Goal: Task Accomplishment & Management: Complete application form

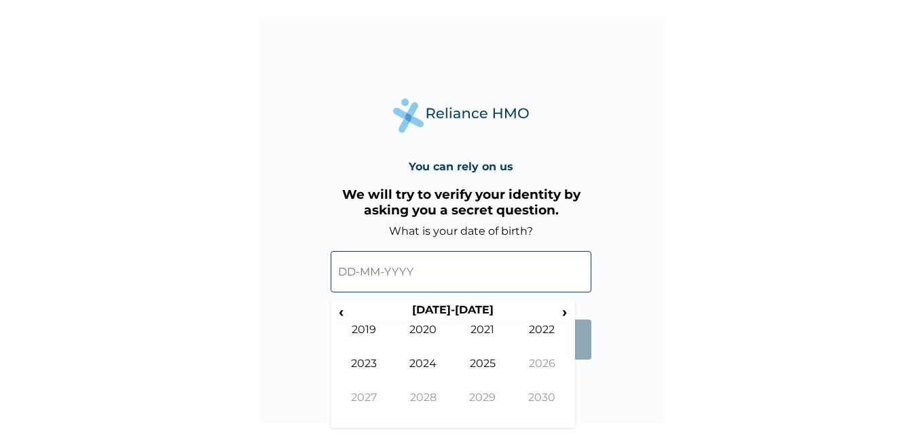
click at [349, 316] on th "[DATE]-[DATE]" at bounding box center [452, 312] width 208 height 19
click at [341, 314] on span "‹" at bounding box center [341, 311] width 14 height 17
click at [342, 315] on span "‹" at bounding box center [341, 311] width 14 height 17
click at [343, 316] on span "‹" at bounding box center [341, 311] width 14 height 17
click at [379, 400] on td "1997" at bounding box center [364, 408] width 60 height 34
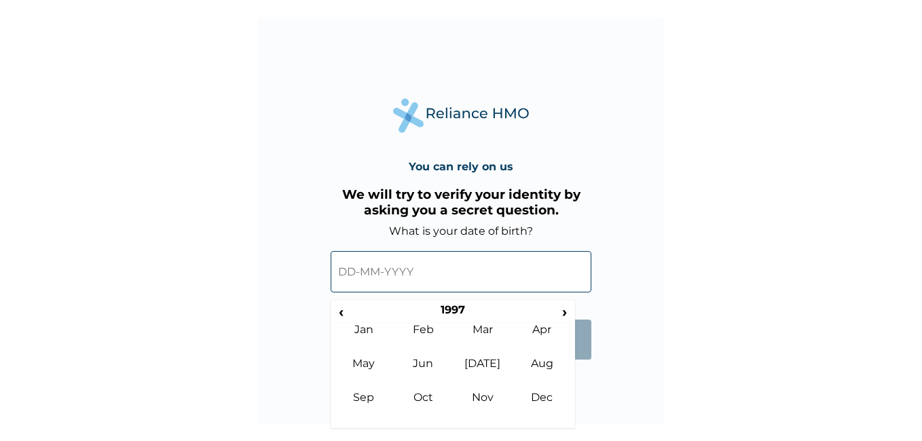
click at [372, 326] on td "Jan" at bounding box center [364, 340] width 60 height 34
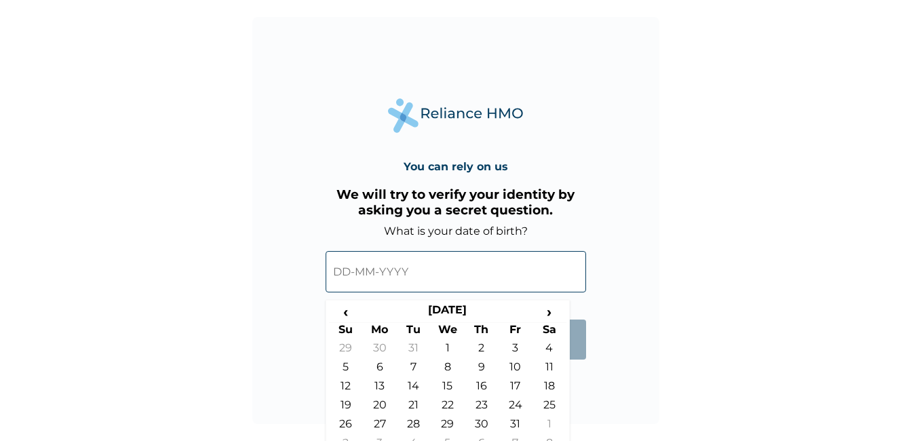
click at [546, 402] on td "25" at bounding box center [550, 407] width 34 height 19
type input "[DATE]"
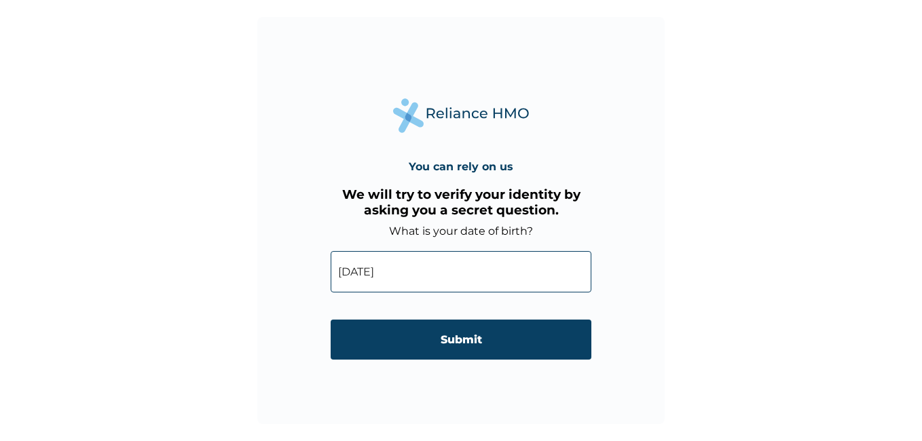
click at [540, 364] on form "What is your date of birth? [DEMOGRAPHIC_DATA] ‹ [DEMOGRAPHIC_DATA] › Su Mo Tu …" at bounding box center [460, 299] width 261 height 149
click at [538, 352] on input "Submit" at bounding box center [460, 340] width 261 height 40
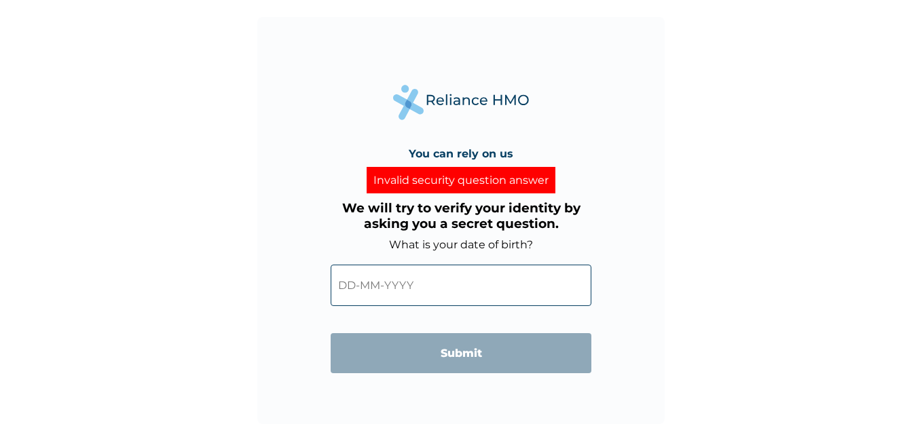
click at [475, 284] on input "text" at bounding box center [460, 285] width 261 height 41
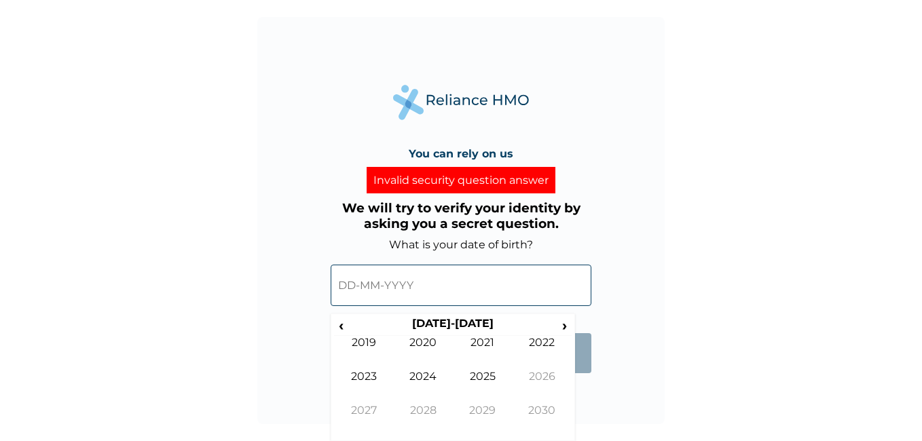
click at [341, 320] on span "‹" at bounding box center [341, 325] width 14 height 17
drag, startPoint x: 361, startPoint y: 406, endPoint x: 363, endPoint y: 421, distance: 15.1
click at [363, 421] on td "1997" at bounding box center [364, 421] width 60 height 34
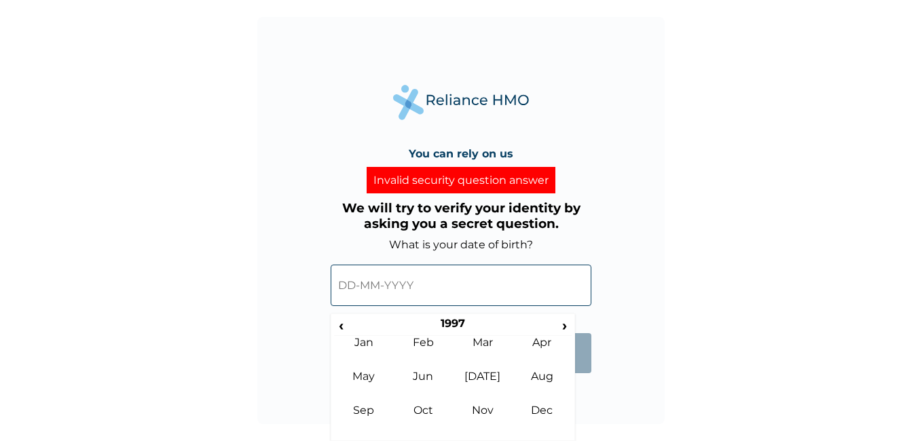
click at [360, 358] on td "Jan" at bounding box center [364, 353] width 60 height 34
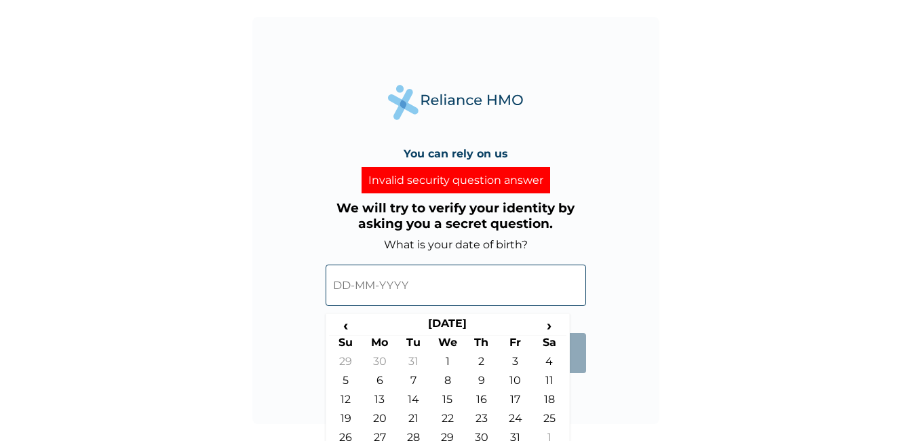
click at [555, 416] on td "25" at bounding box center [550, 421] width 34 height 19
type input "[DATE]"
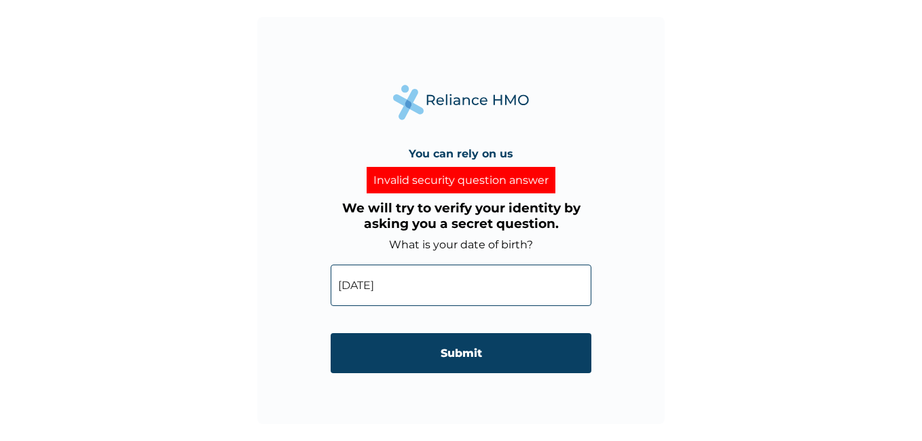
click at [522, 346] on input "Submit" at bounding box center [460, 353] width 261 height 40
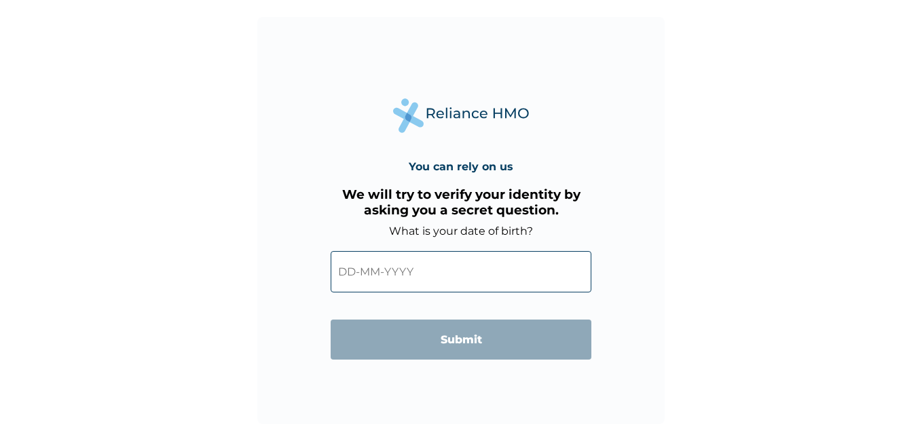
drag, startPoint x: 0, startPoint y: 0, endPoint x: 468, endPoint y: 267, distance: 538.6
click at [468, 267] on input "text" at bounding box center [460, 271] width 261 height 41
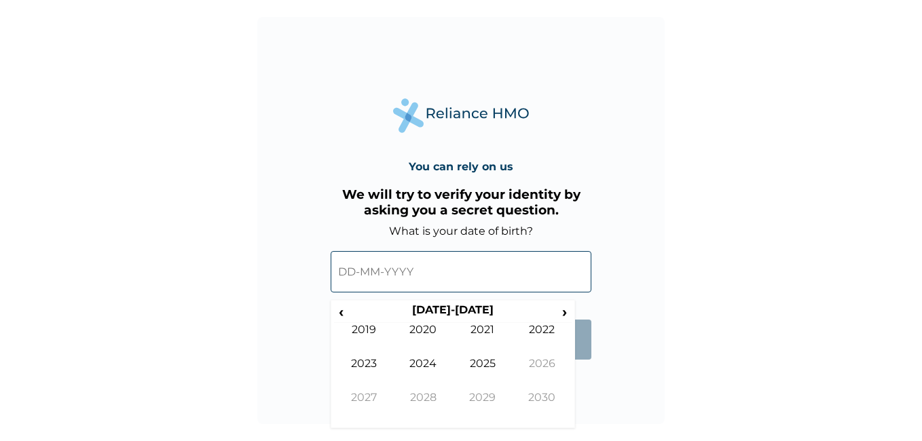
click at [344, 313] on span "‹" at bounding box center [341, 311] width 14 height 17
click at [344, 312] on span "‹" at bounding box center [341, 311] width 14 height 17
click at [345, 312] on span "‹" at bounding box center [341, 311] width 14 height 17
click at [345, 314] on span "‹" at bounding box center [341, 311] width 14 height 17
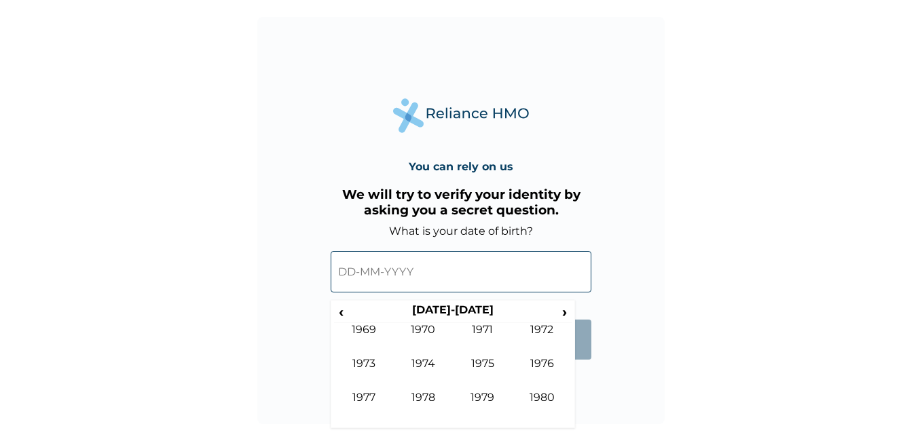
click at [343, 314] on span "‹" at bounding box center [341, 311] width 14 height 17
click at [561, 309] on span "›" at bounding box center [564, 311] width 15 height 17
click at [367, 399] on td "1997" at bounding box center [364, 408] width 60 height 34
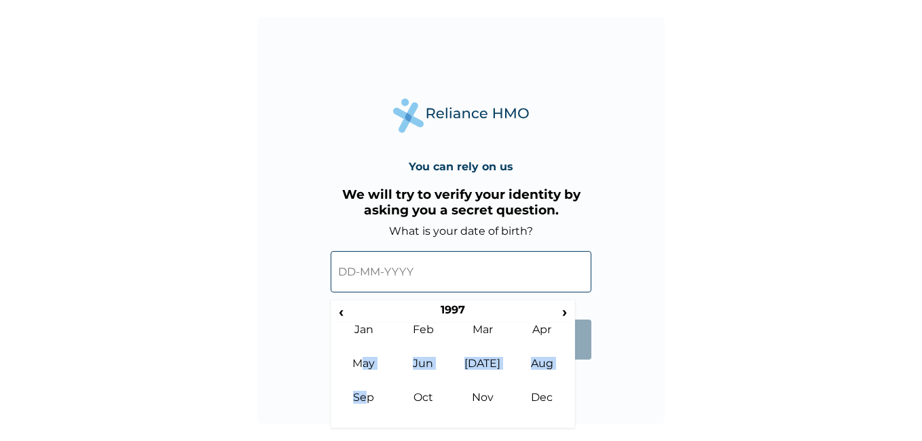
click at [364, 390] on tbody "Jan Feb Mar Apr May Jun [DATE] Aug Sep Oct Nov Dec" at bounding box center [453, 374] width 238 height 102
drag, startPoint x: 364, startPoint y: 390, endPoint x: 360, endPoint y: 324, distance: 66.0
click at [360, 324] on div "‹ 1997 › Jan Feb Mar Apr May Jun [DATE] Aug Sep Oct Nov Dec" at bounding box center [453, 363] width 238 height 121
click at [362, 328] on td "Jan" at bounding box center [364, 340] width 60 height 34
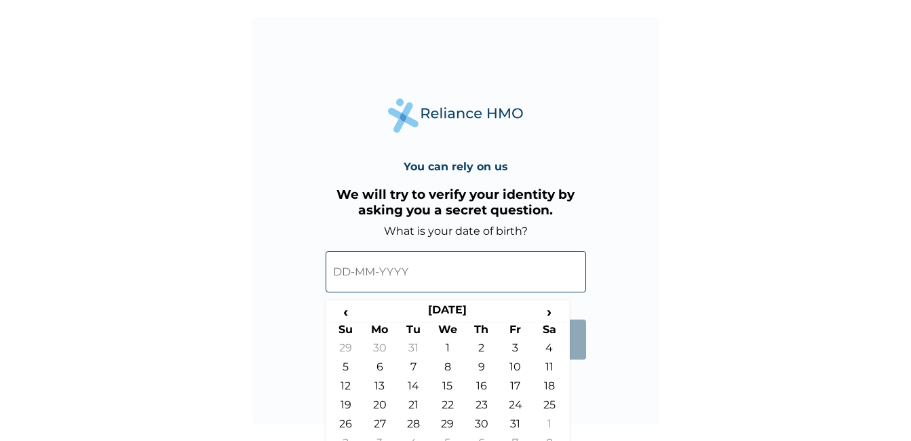
click at [548, 402] on td "25" at bounding box center [550, 407] width 34 height 19
type input "[DATE]"
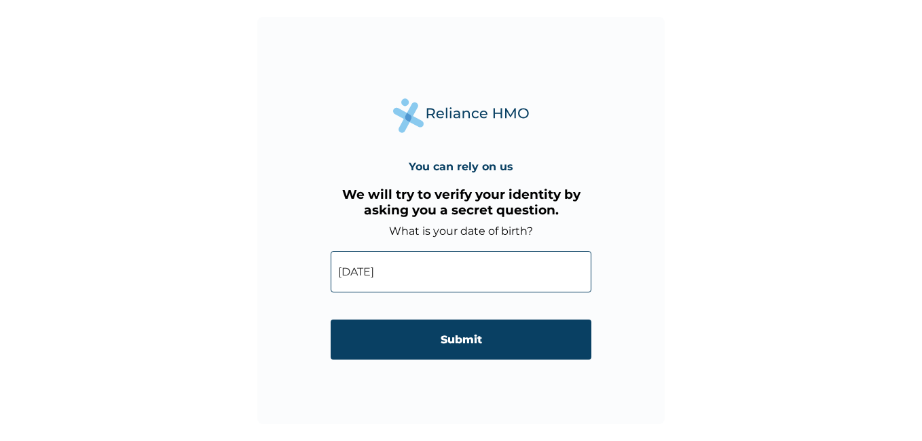
click at [509, 326] on input "Submit" at bounding box center [460, 340] width 261 height 40
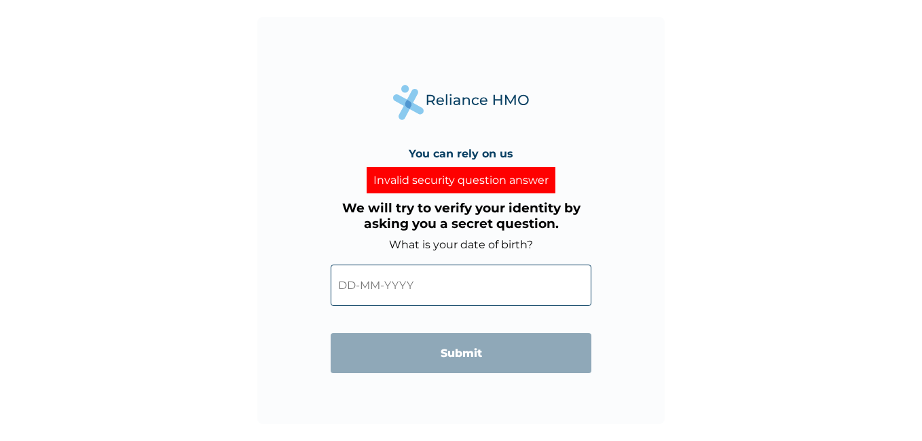
click at [394, 290] on input "text" at bounding box center [460, 285] width 261 height 41
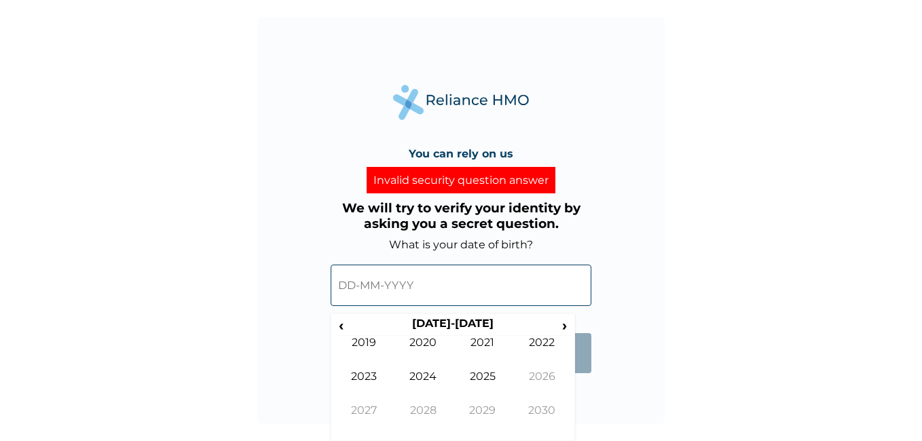
click at [344, 322] on span "‹" at bounding box center [341, 325] width 14 height 17
click at [343, 321] on span "‹" at bounding box center [341, 325] width 14 height 17
click at [492, 373] on td "1995" at bounding box center [483, 387] width 60 height 34
click at [376, 343] on td "Jan" at bounding box center [364, 353] width 60 height 34
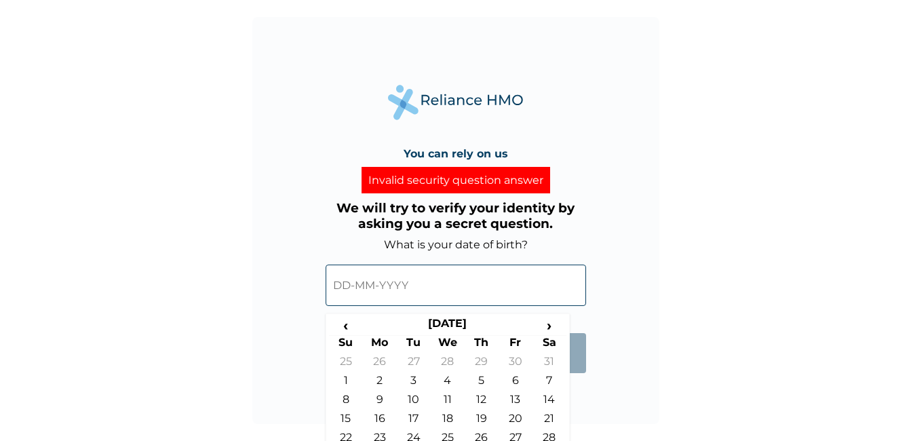
click at [453, 433] on td "25" at bounding box center [448, 440] width 34 height 19
type input "25-01-1995"
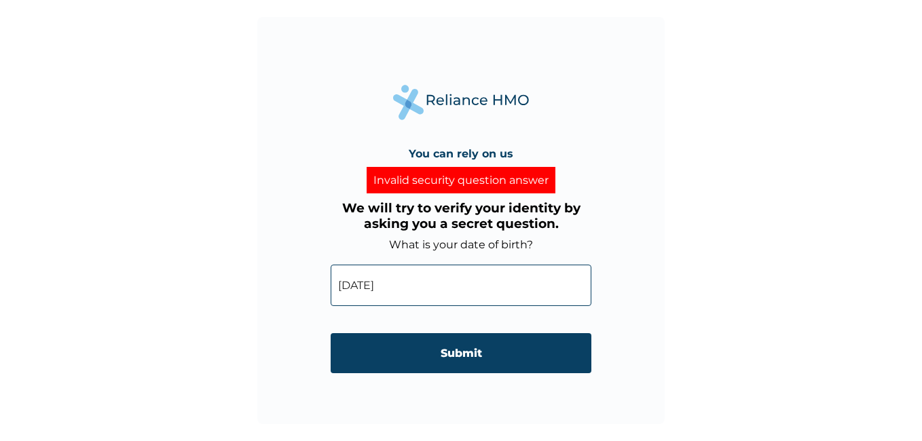
click at [484, 338] on input "Submit" at bounding box center [460, 353] width 261 height 40
